Goal: Transaction & Acquisition: Purchase product/service

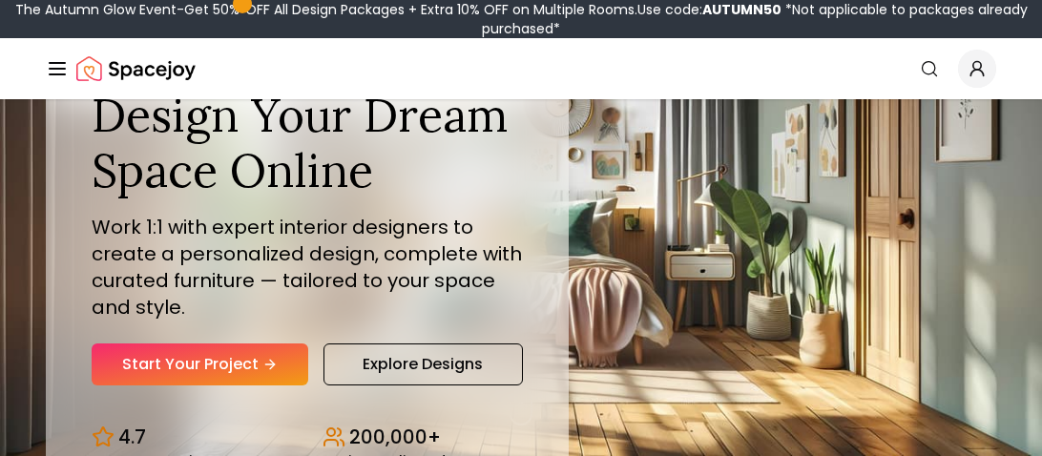
click at [57, 69] on line "Global" at bounding box center [57, 69] width 15 height 0
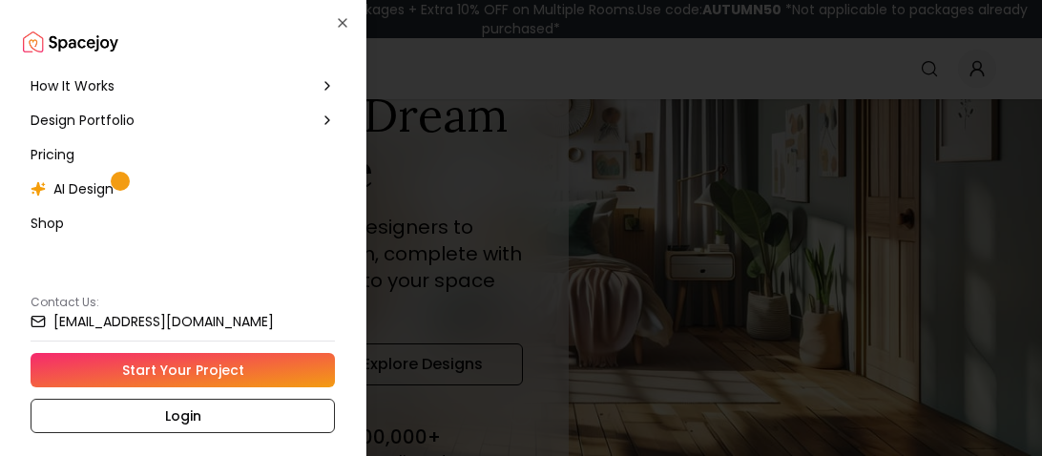
click at [347, 11] on div "How It Works Design Portfolio Pricing AI Design Shop Contact Us: hello@spacejoy…" at bounding box center [183, 228] width 366 height 456
click at [347, 15] on icon "button" at bounding box center [342, 22] width 15 height 15
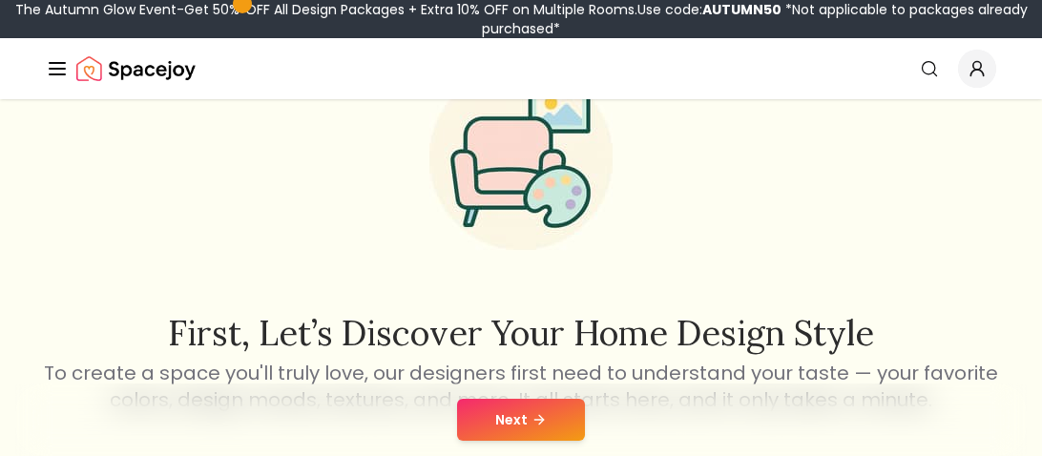
click at [518, 417] on button "Next" at bounding box center [521, 420] width 128 height 42
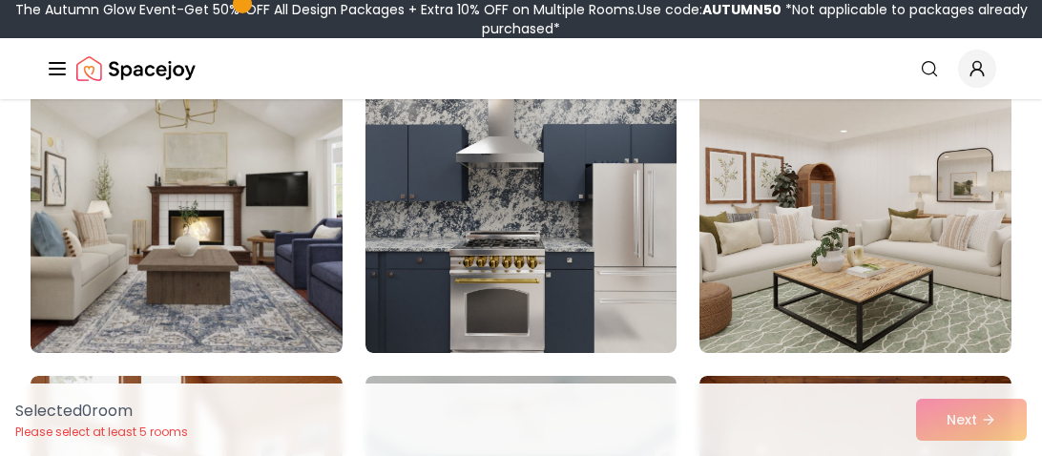
scroll to position [1537, 0]
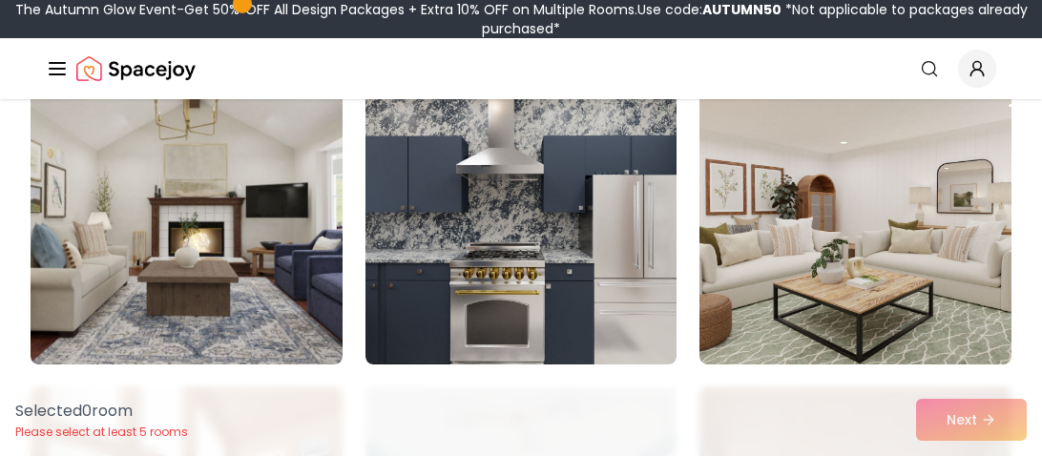
click at [534, 279] on img at bounding box center [522, 211] width 312 height 305
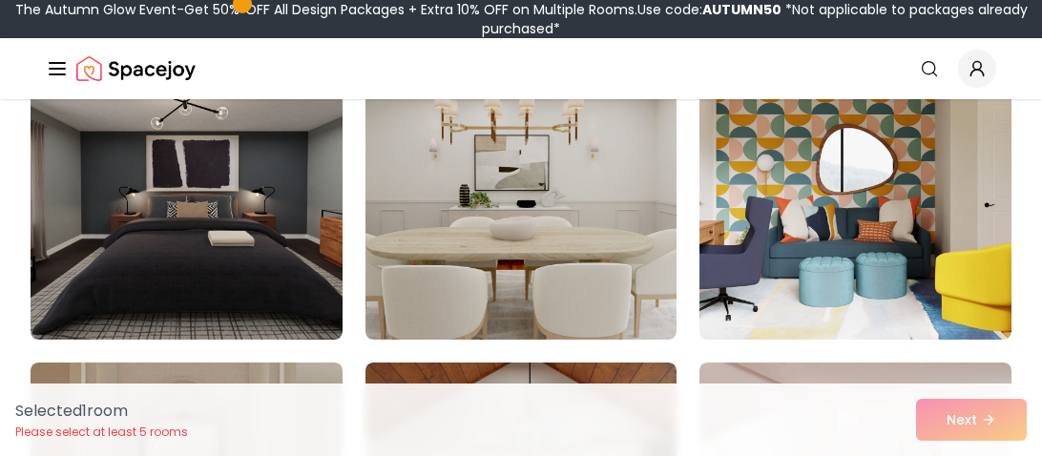
scroll to position [907, 0]
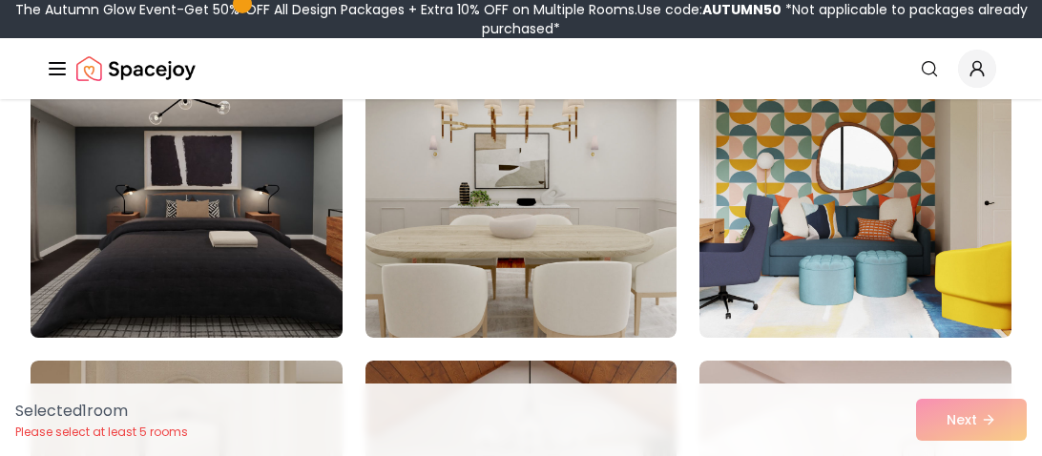
click at [283, 248] on img at bounding box center [186, 185] width 327 height 321
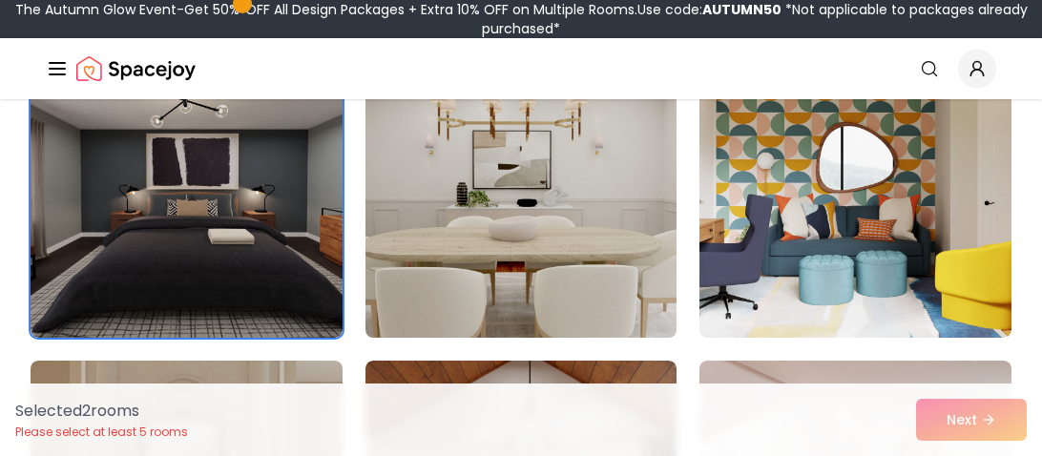
click at [638, 288] on img at bounding box center [520, 185] width 327 height 321
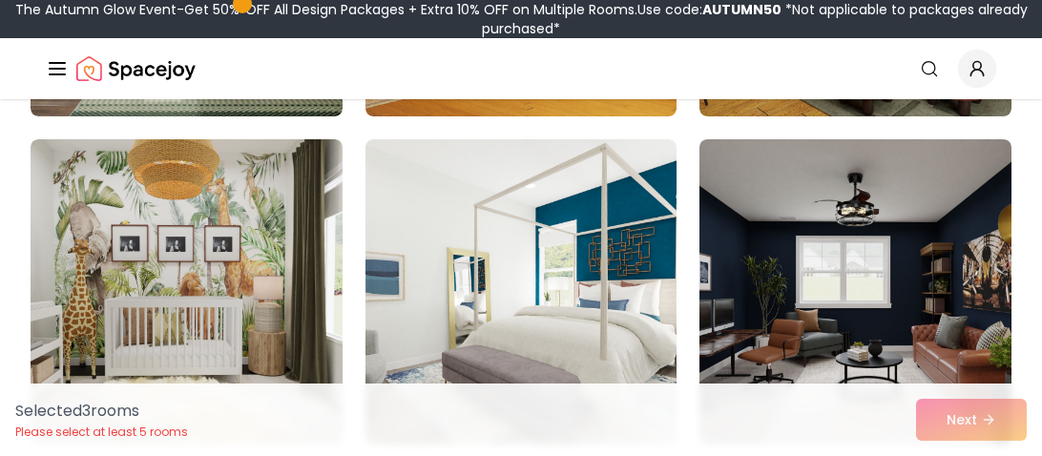
scroll to position [469, 0]
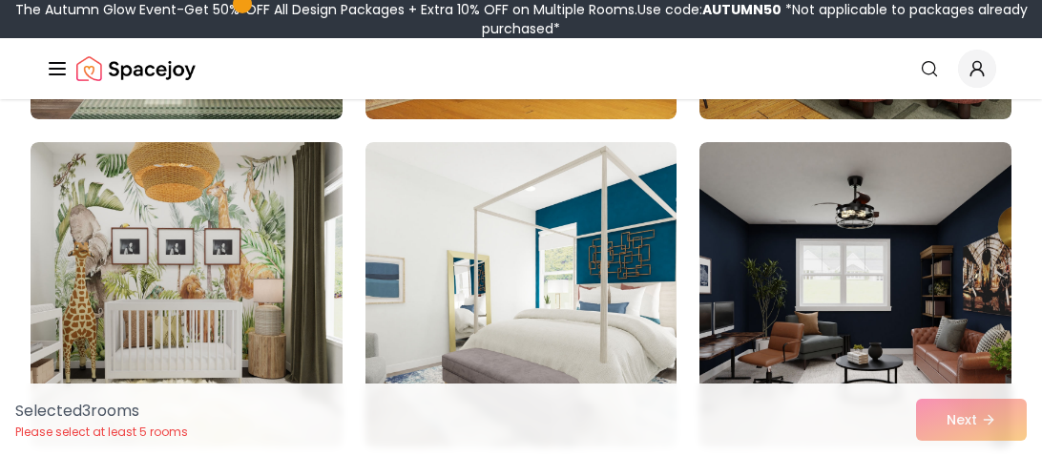
click at [638, 288] on img at bounding box center [522, 294] width 312 height 305
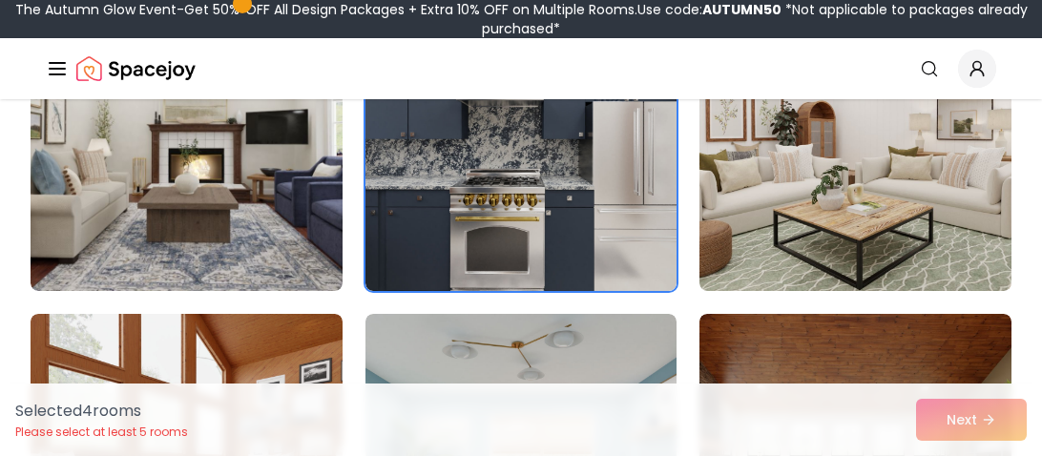
scroll to position [1612, 0]
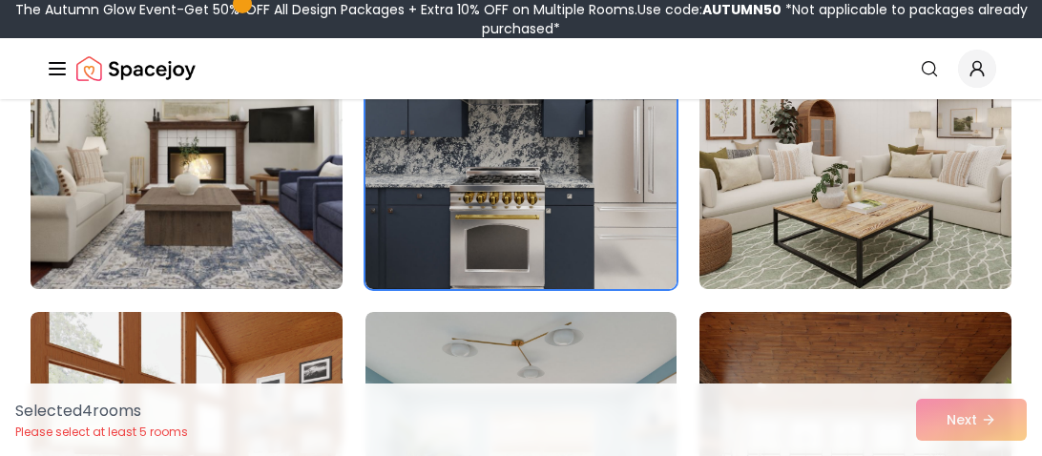
click at [187, 191] on img at bounding box center [186, 136] width 327 height 321
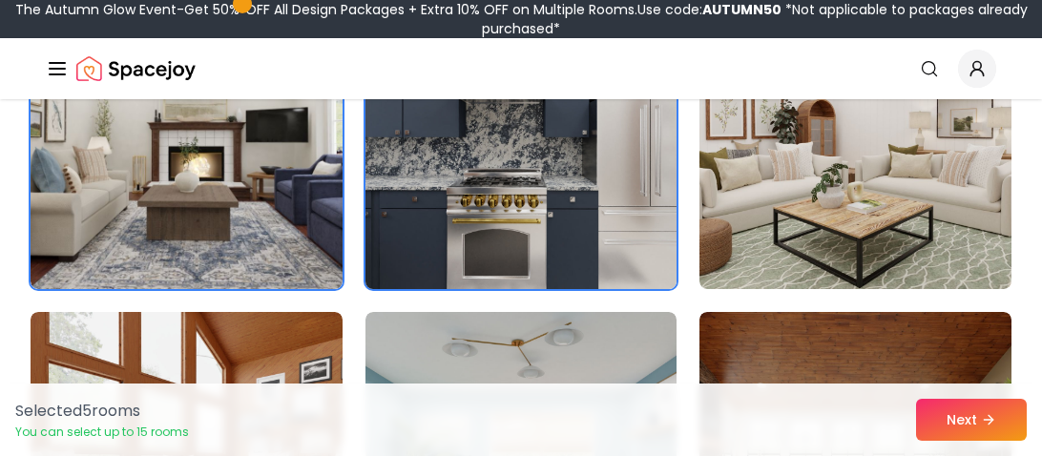
click at [447, 192] on img at bounding box center [520, 136] width 327 height 321
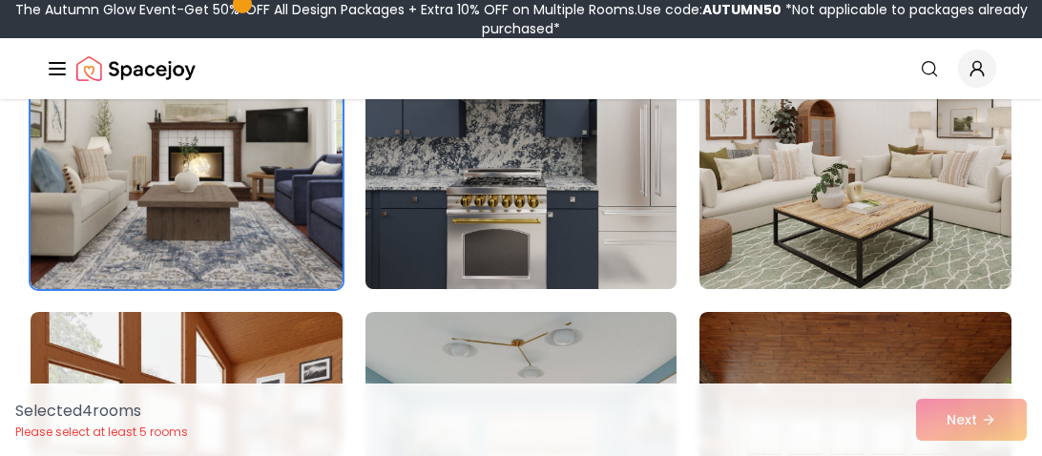
click at [447, 192] on img at bounding box center [520, 136] width 327 height 321
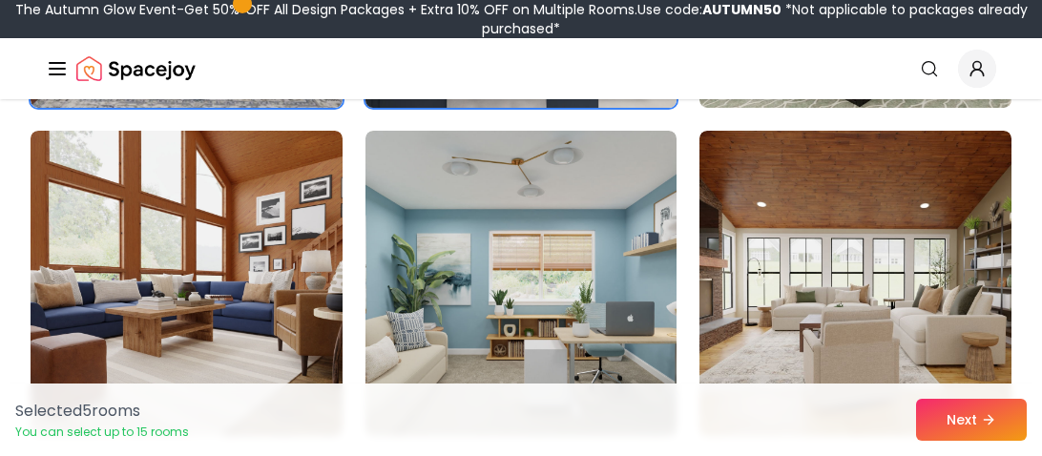
scroll to position [1776, 0]
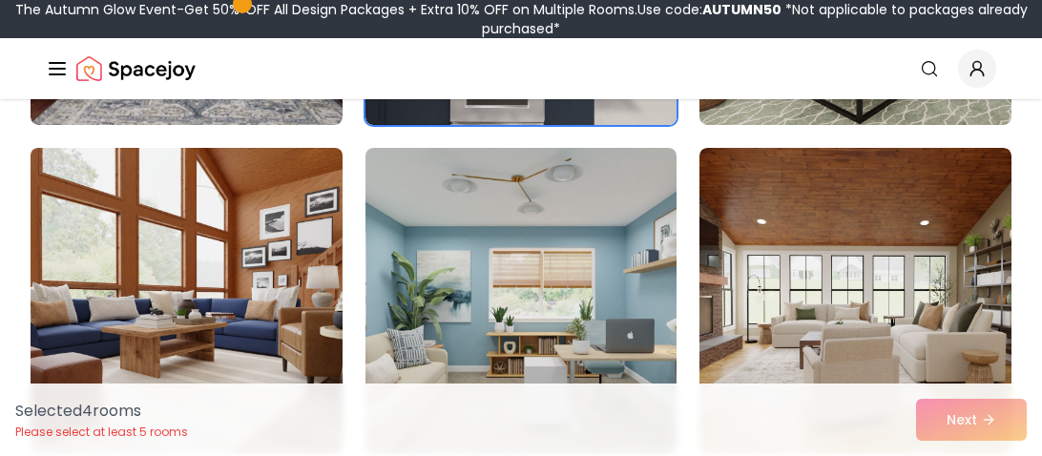
click at [272, 344] on img at bounding box center [186, 300] width 327 height 321
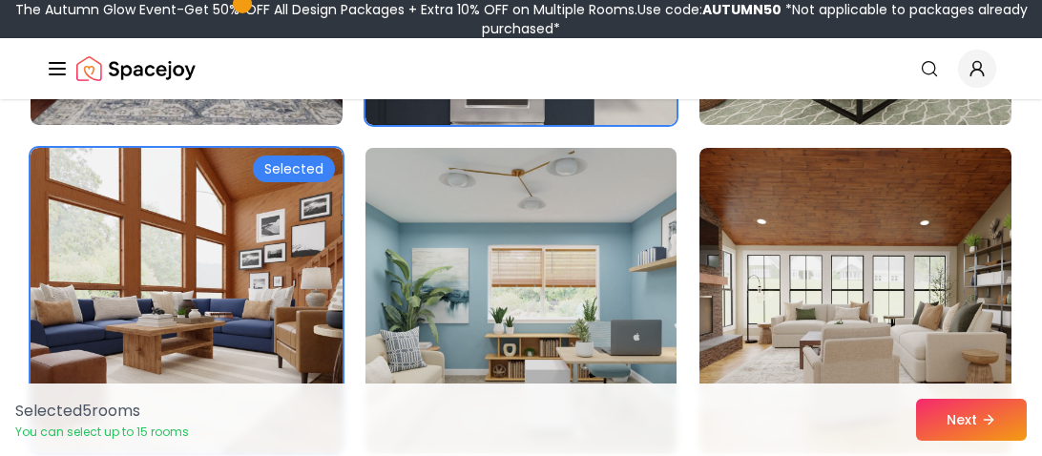
click at [540, 287] on img at bounding box center [520, 300] width 327 height 321
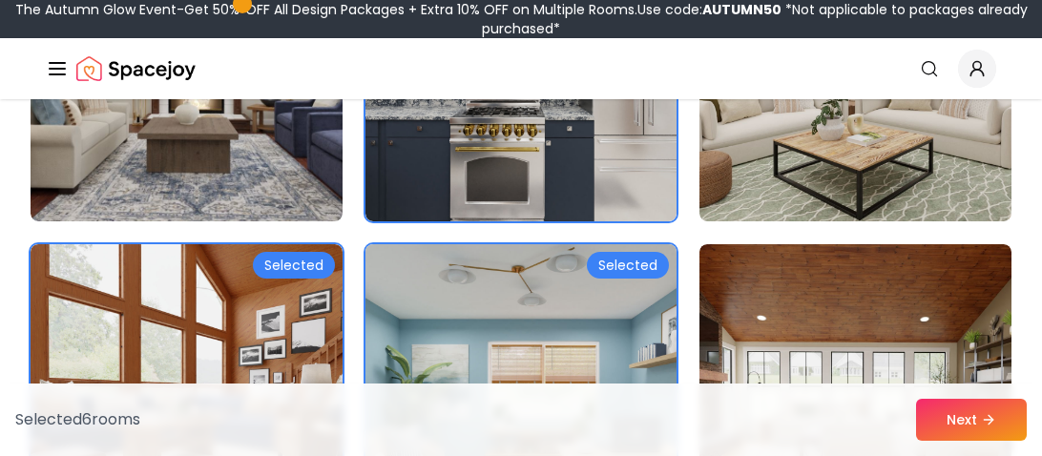
scroll to position [1677, 0]
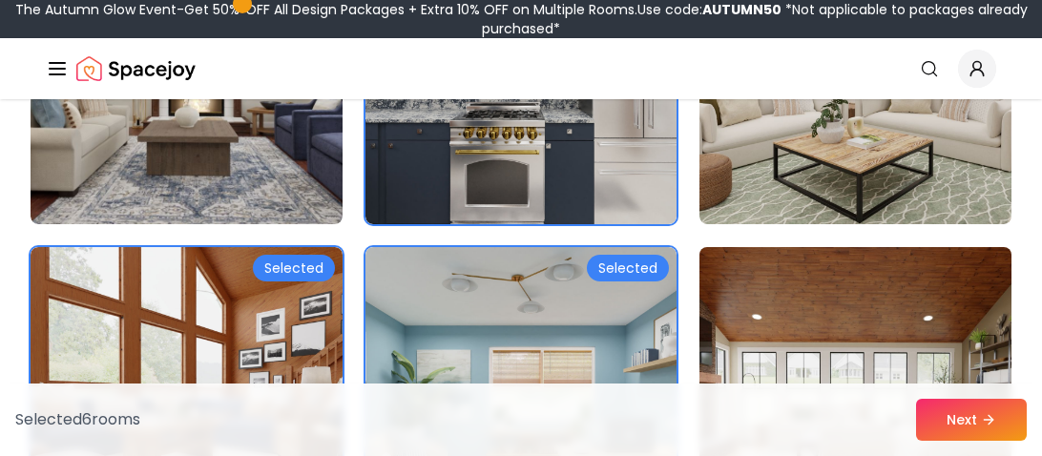
click at [781, 297] on img at bounding box center [855, 400] width 327 height 321
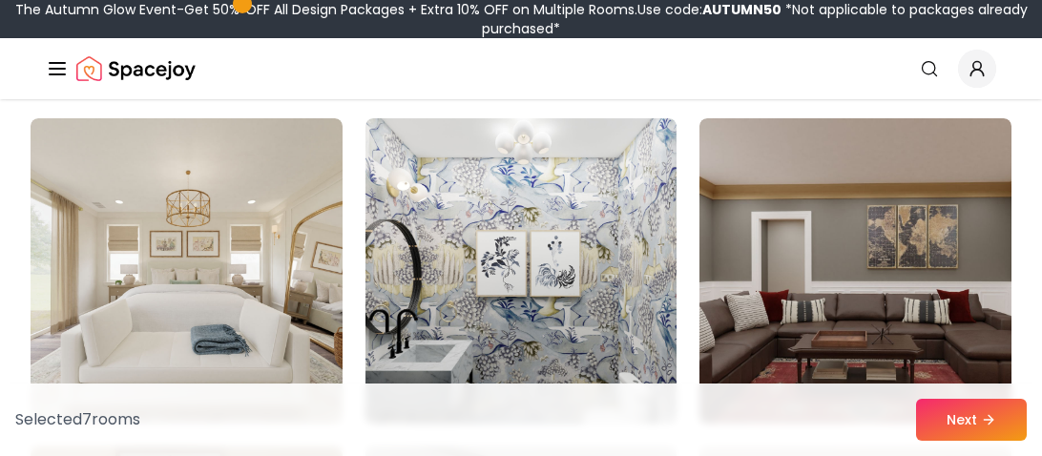
scroll to position [4099, 0]
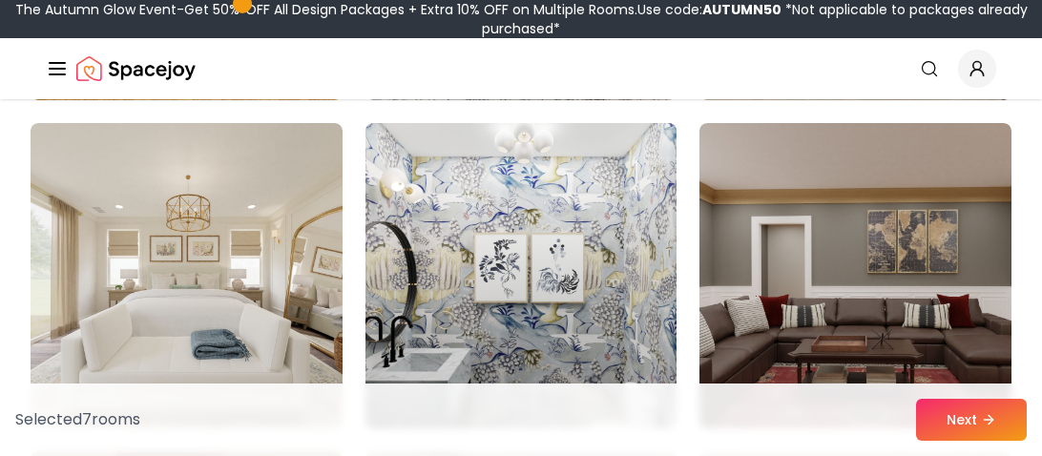
click at [535, 261] on img at bounding box center [520, 275] width 327 height 321
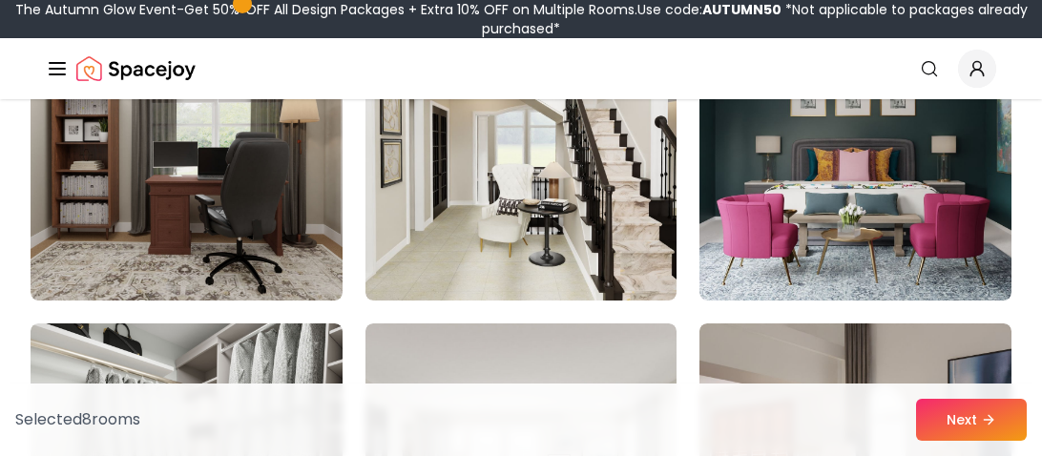
scroll to position [2577, 0]
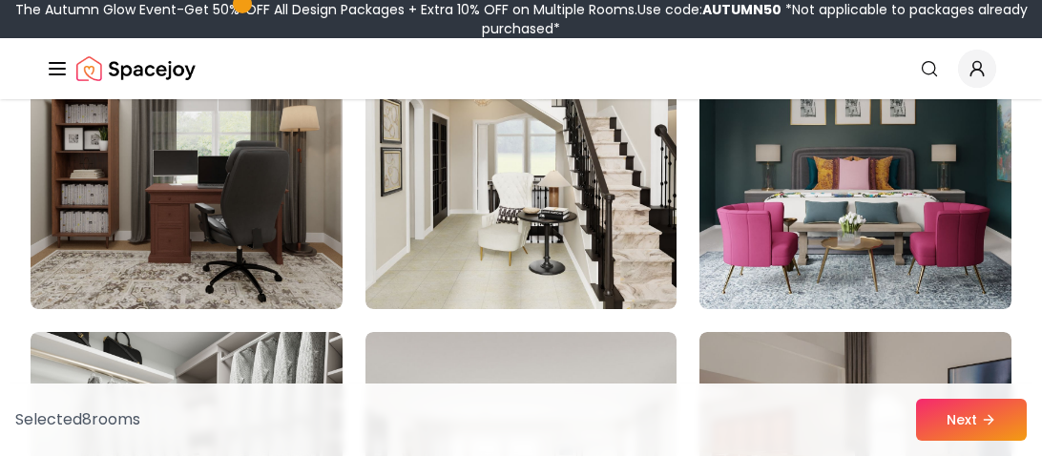
click at [535, 261] on img at bounding box center [522, 156] width 312 height 305
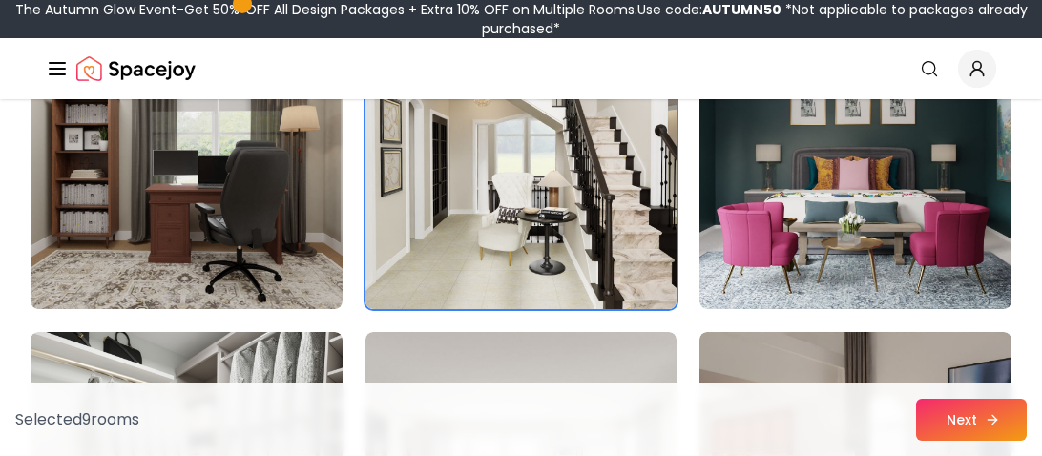
click at [1015, 420] on button "Next" at bounding box center [971, 420] width 111 height 42
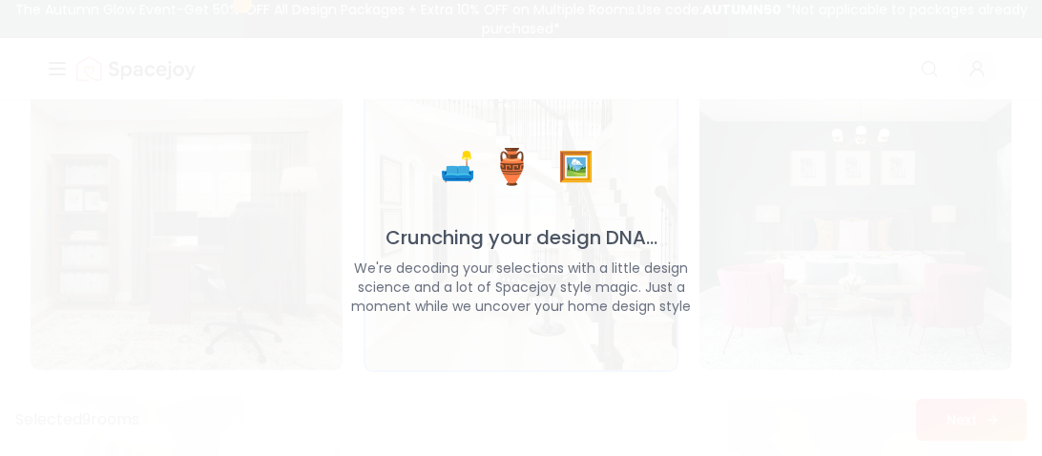
scroll to position [2638, 0]
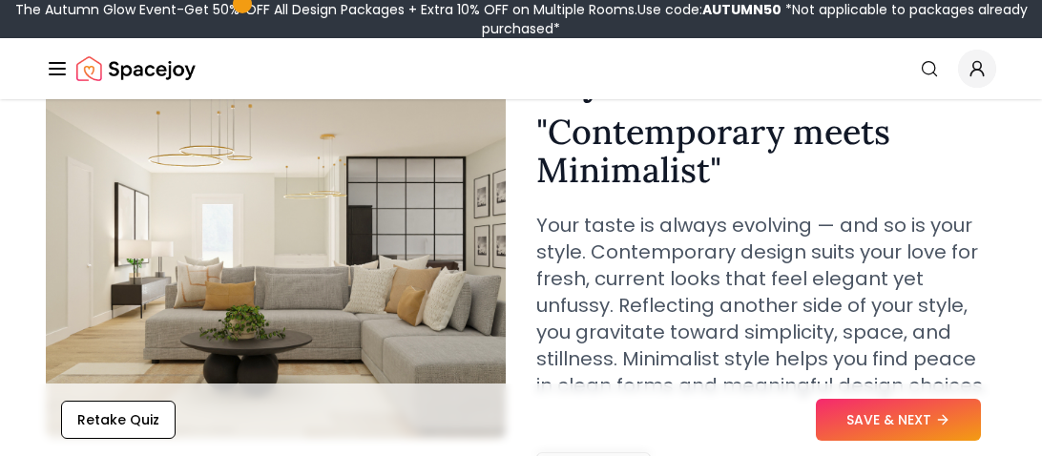
scroll to position [184, 0]
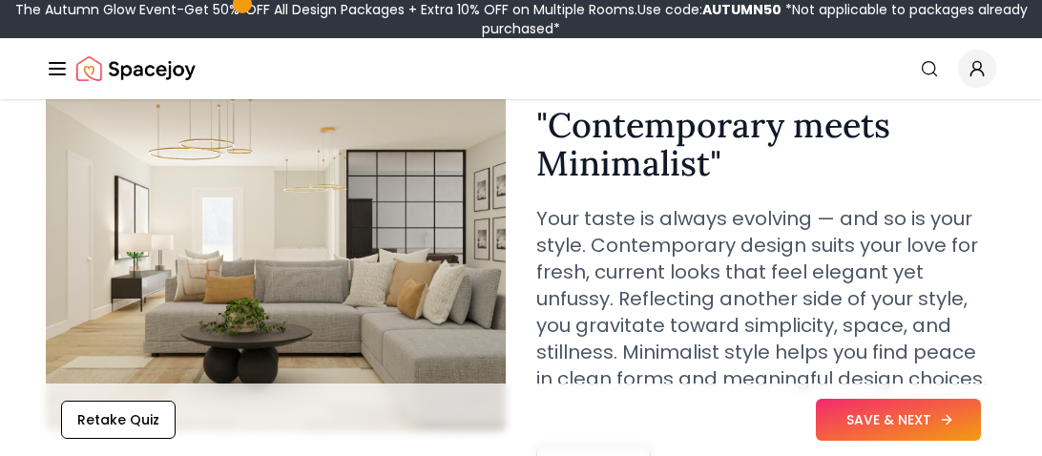
click at [954, 435] on button "SAVE & NEXT" at bounding box center [898, 420] width 165 height 42
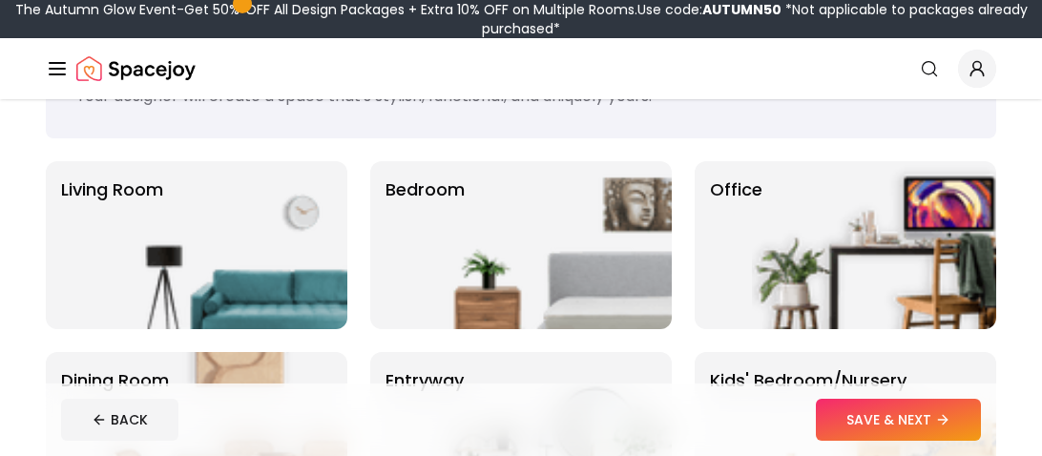
scroll to position [88, 0]
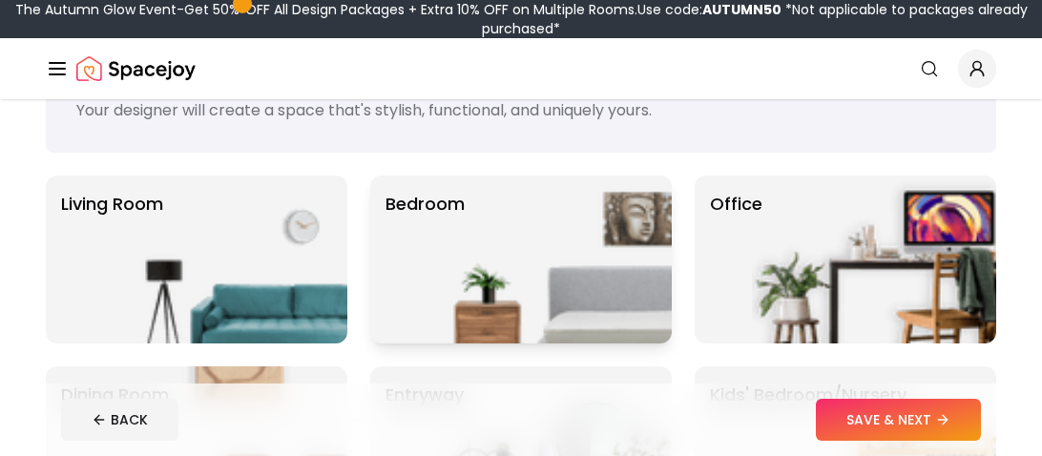
click at [578, 216] on img at bounding box center [550, 260] width 244 height 168
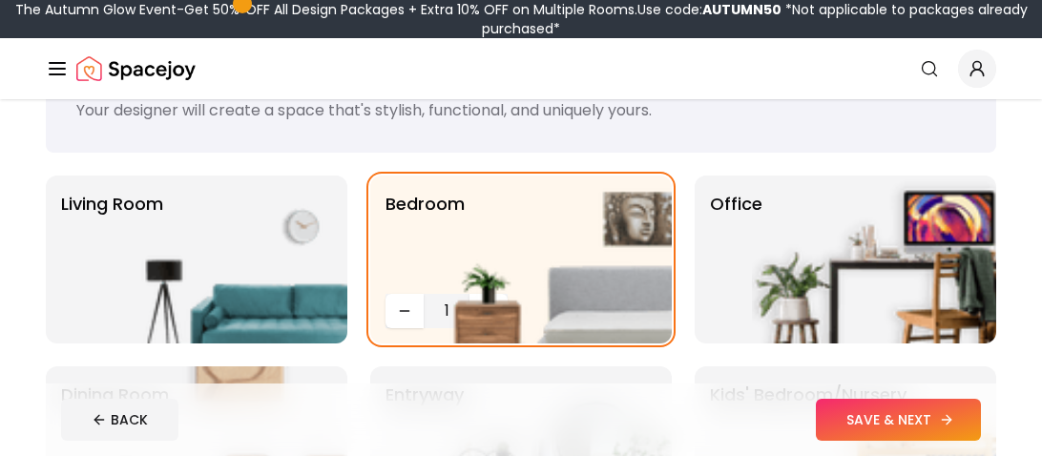
click at [898, 409] on button "SAVE & NEXT" at bounding box center [898, 420] width 165 height 42
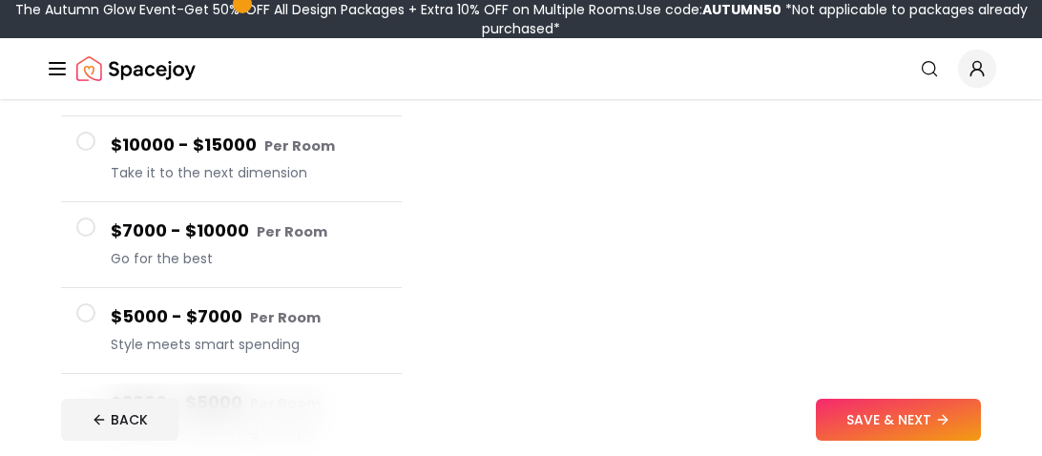
scroll to position [300, 0]
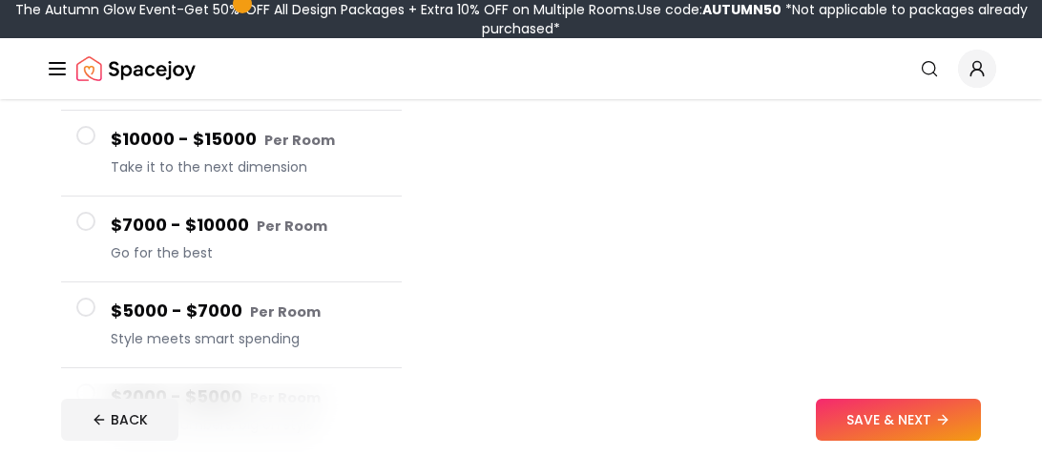
click at [309, 229] on small "Per Room" at bounding box center [292, 226] width 71 height 19
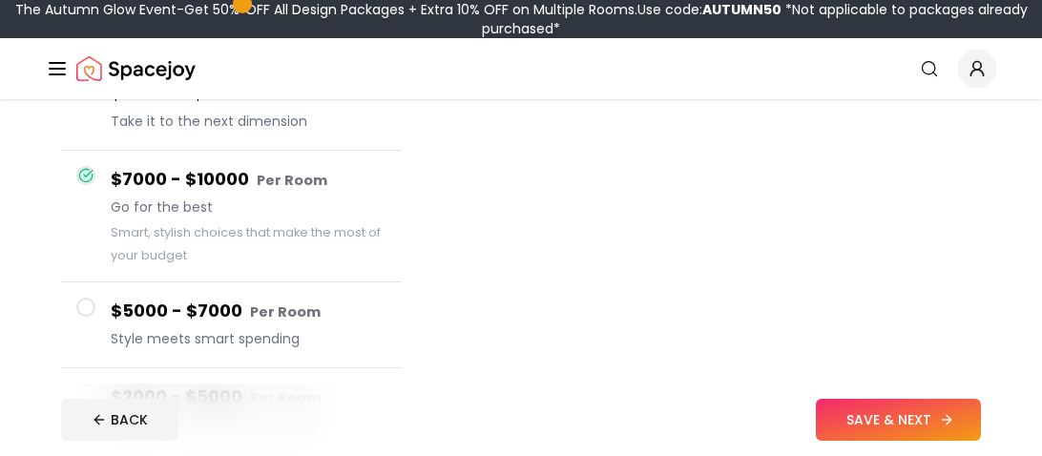
click at [871, 414] on button "SAVE & NEXT" at bounding box center [898, 420] width 165 height 42
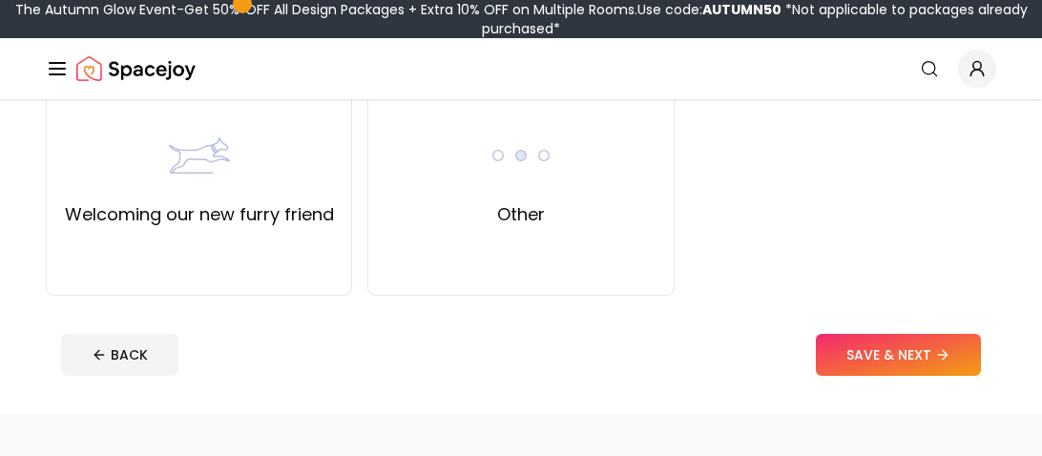
scroll to position [973, 0]
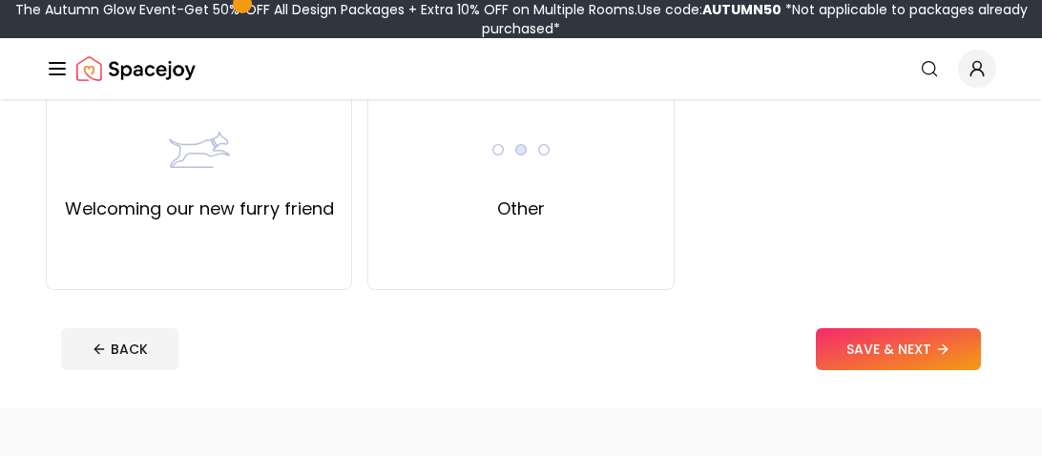
click at [657, 241] on div "Other" at bounding box center [520, 171] width 306 height 239
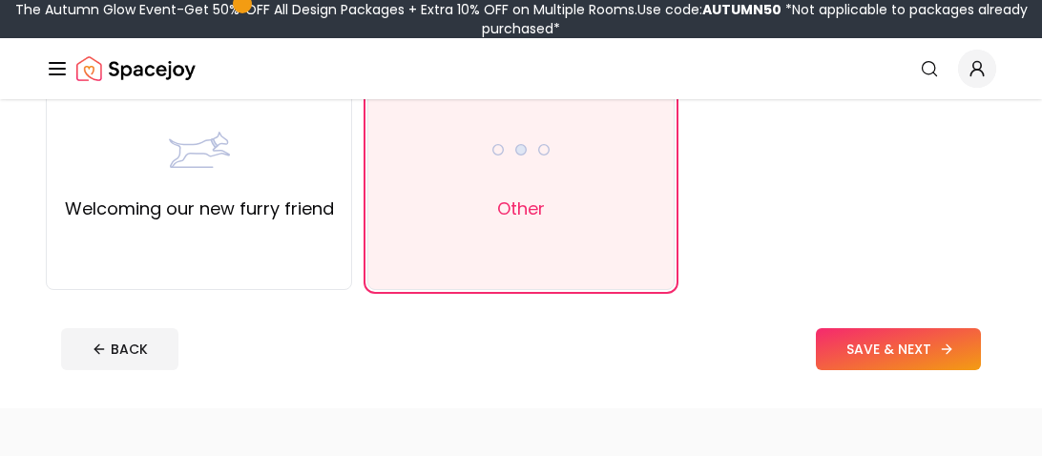
click at [908, 344] on button "SAVE & NEXT" at bounding box center [898, 349] width 165 height 42
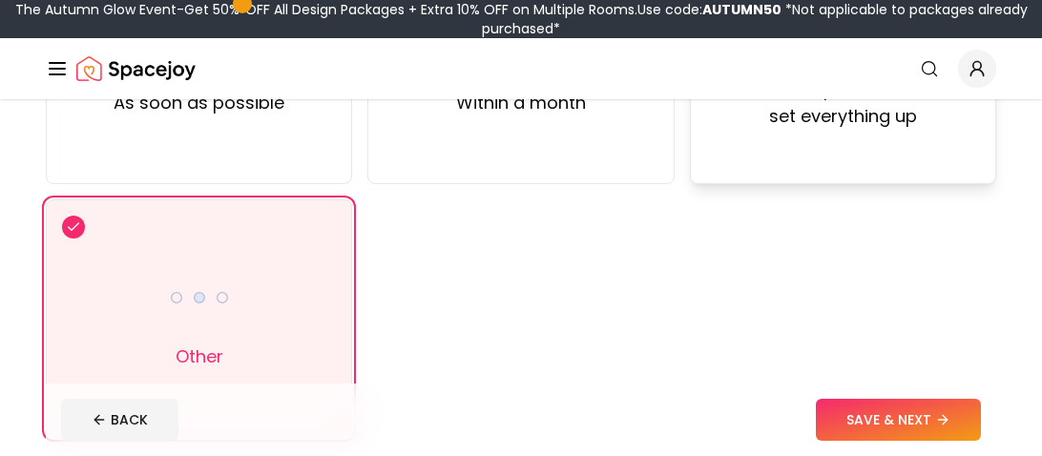
scroll to position [319, 0]
click at [893, 408] on button "SAVE & NEXT" at bounding box center [898, 420] width 165 height 42
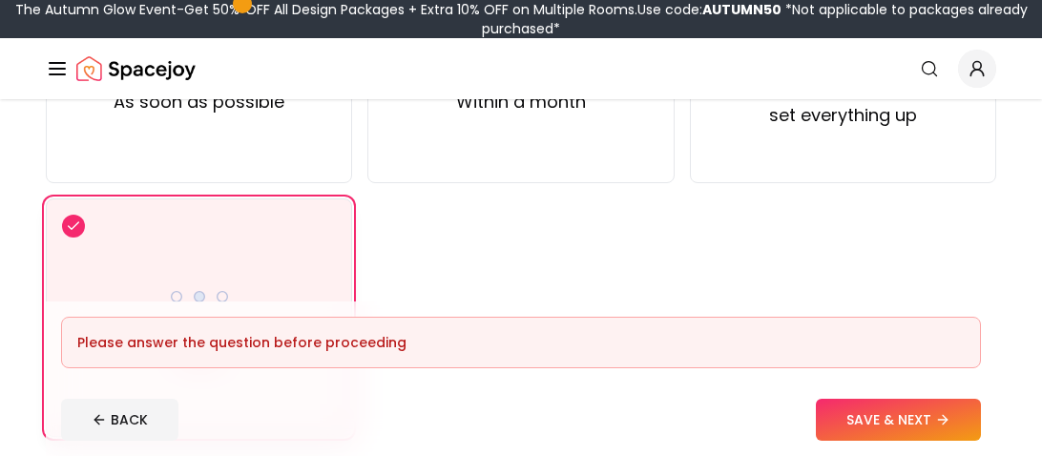
click at [170, 262] on div "Other" at bounding box center [199, 318] width 306 height 239
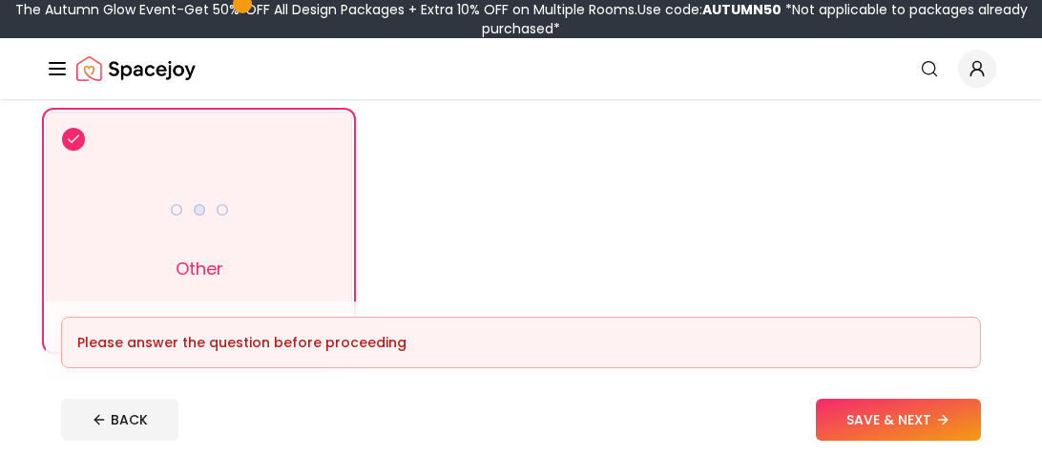
scroll to position [392, 0]
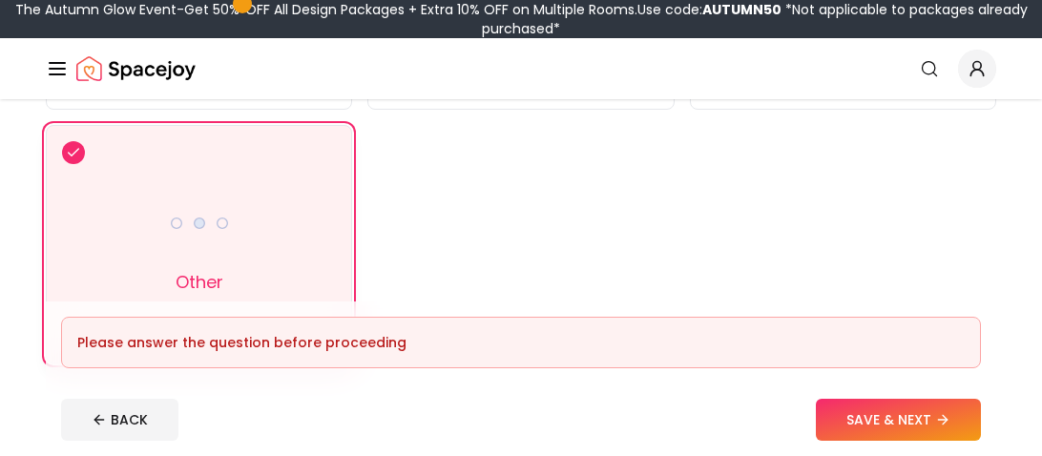
click at [171, 264] on div "Other" at bounding box center [199, 244] width 61 height 103
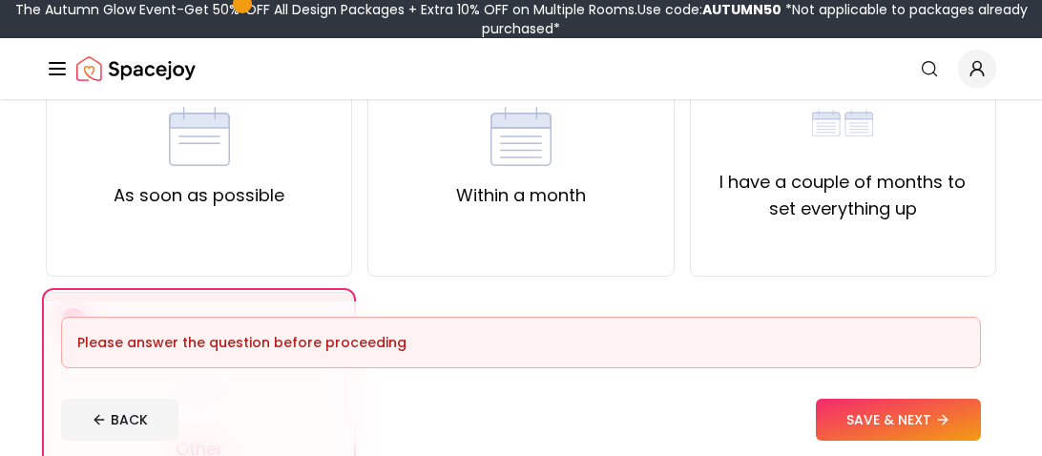
scroll to position [230, 0]
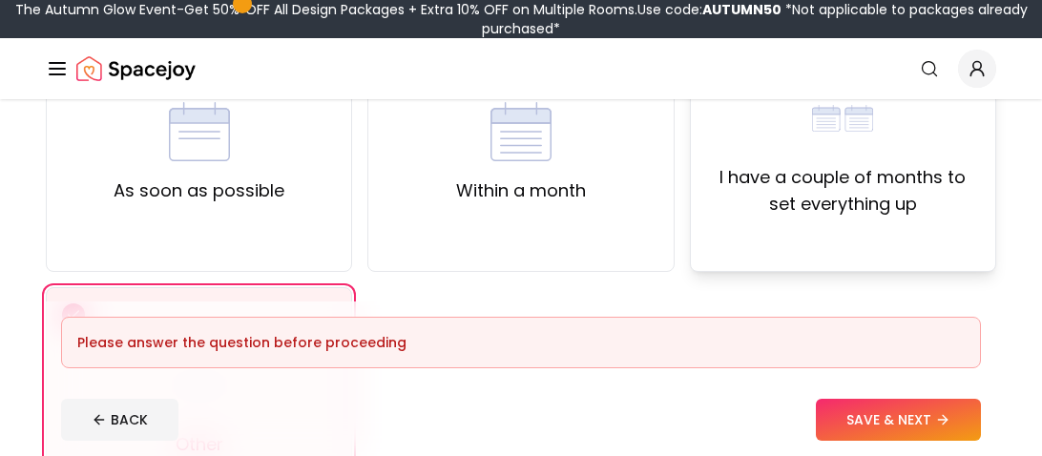
click at [749, 177] on label "I have a couple of months to set everything up" at bounding box center [843, 190] width 274 height 53
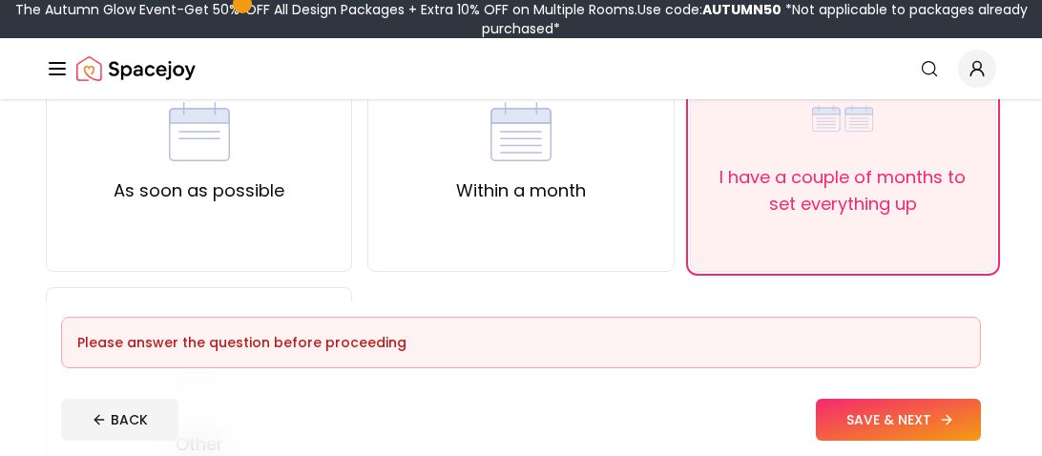
click at [909, 417] on button "SAVE & NEXT" at bounding box center [898, 420] width 165 height 42
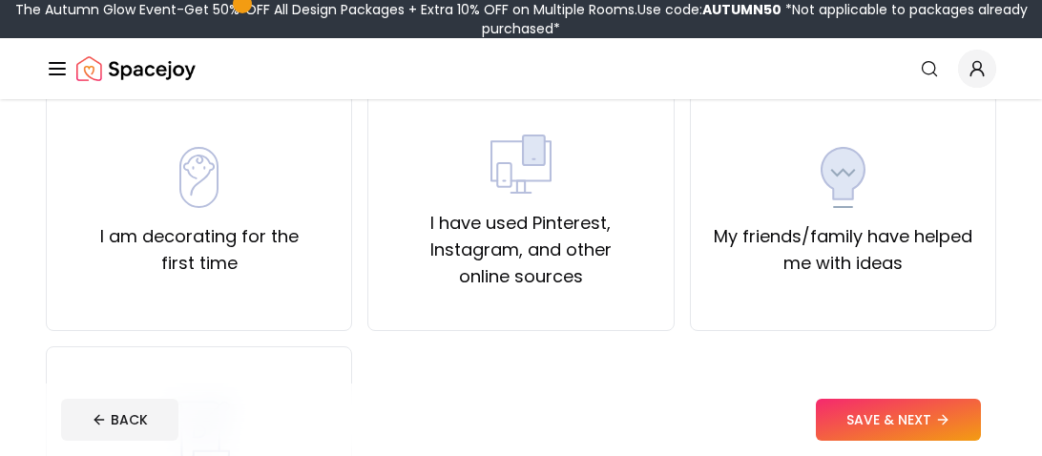
scroll to position [178, 0]
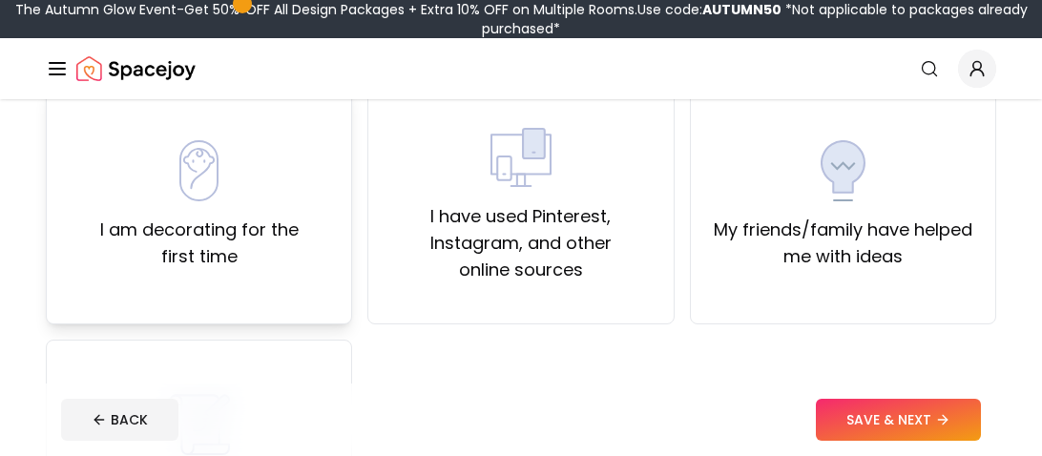
click at [195, 215] on div "I am decorating for the first time" at bounding box center [199, 205] width 274 height 130
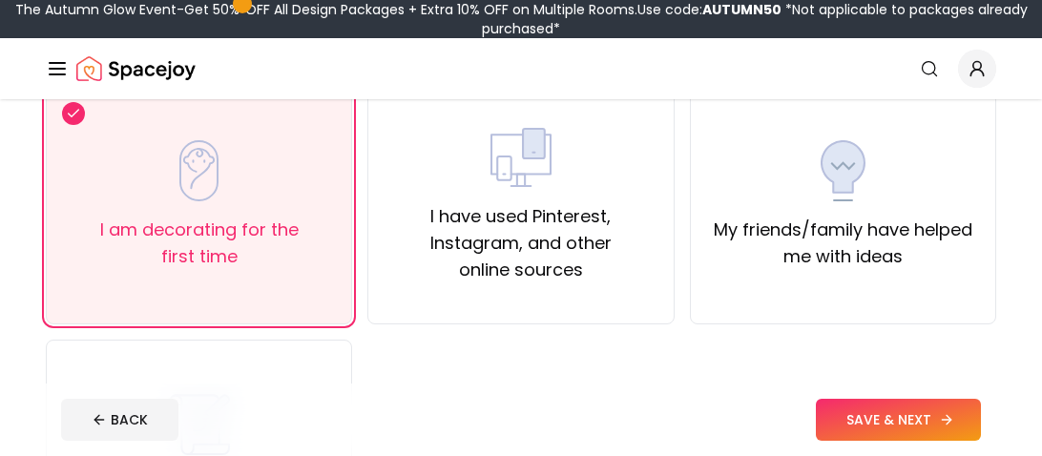
click at [908, 419] on button "SAVE & NEXT" at bounding box center [898, 420] width 165 height 42
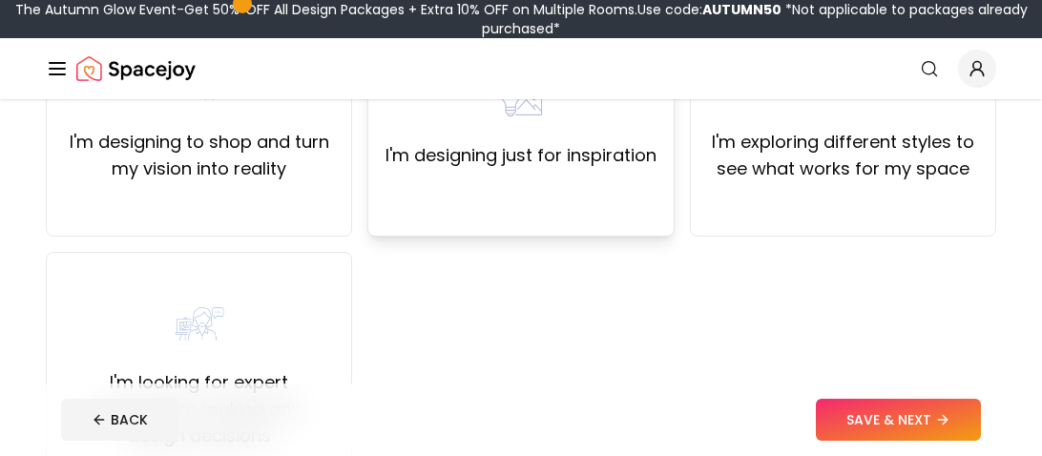
scroll to position [254, 0]
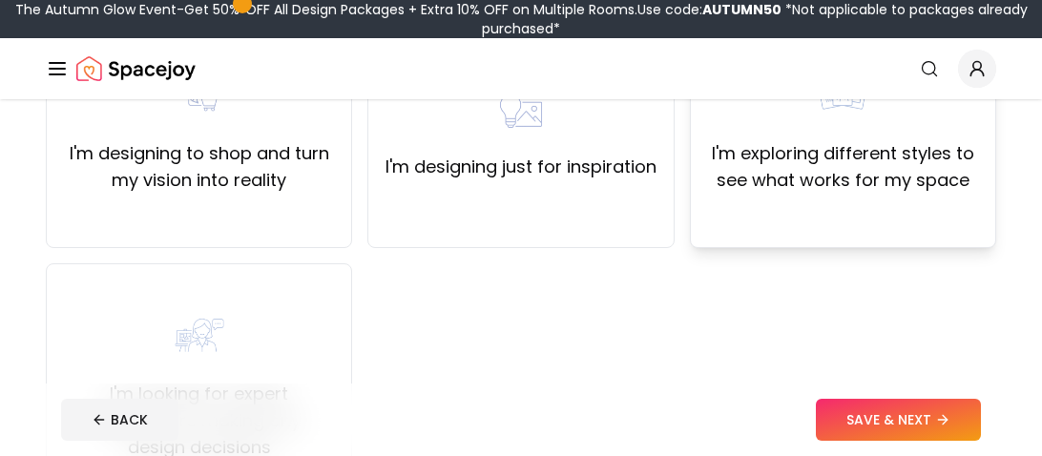
click at [836, 159] on label "I'm exploring different styles to see what works for my space" at bounding box center [843, 166] width 274 height 53
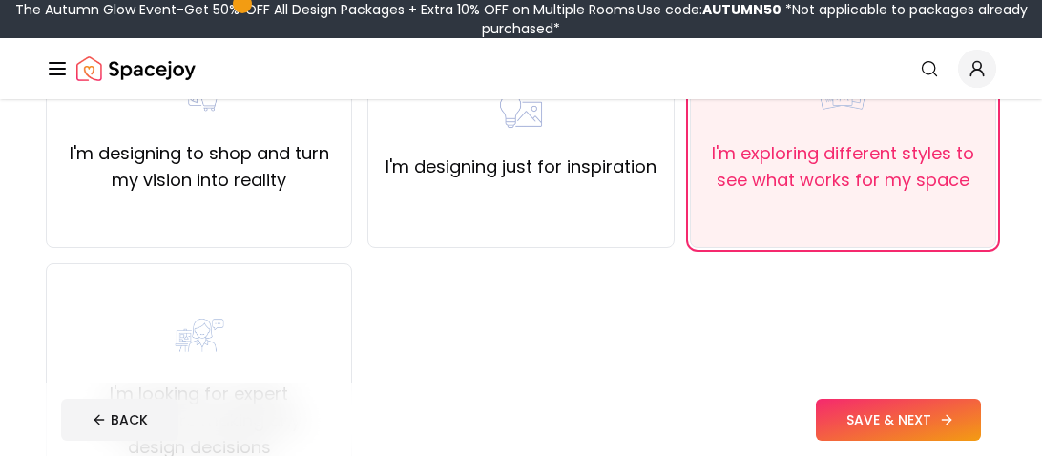
click at [867, 415] on button "SAVE & NEXT" at bounding box center [898, 420] width 165 height 42
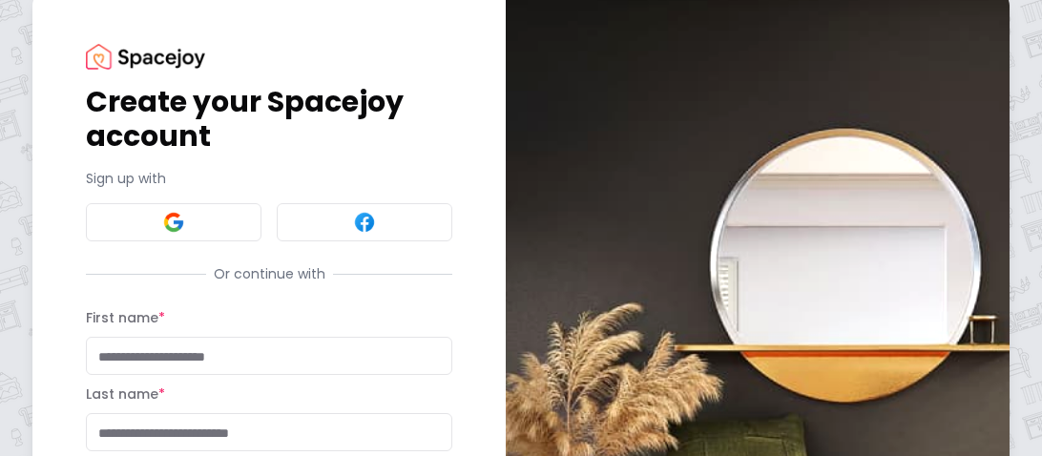
scroll to position [24, 0]
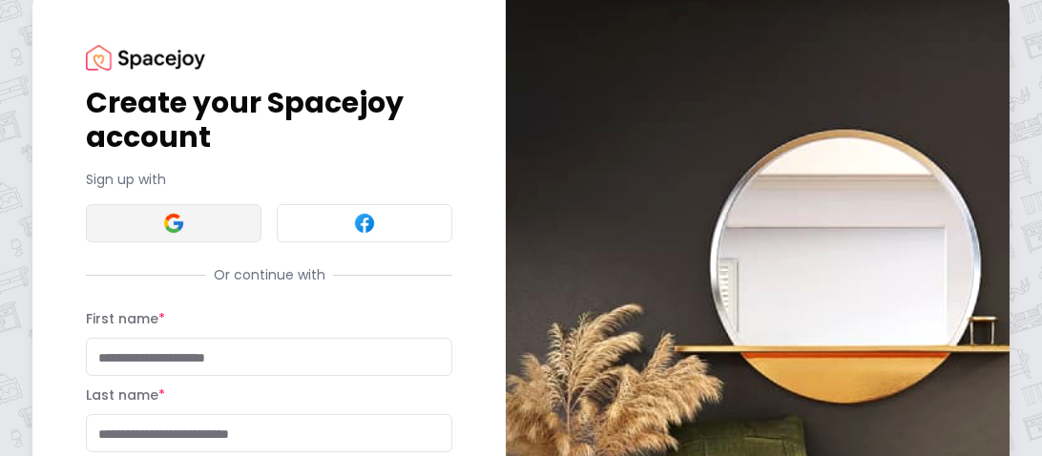
click at [140, 220] on button at bounding box center [174, 223] width 176 height 38
